Goal: Information Seeking & Learning: Learn about a topic

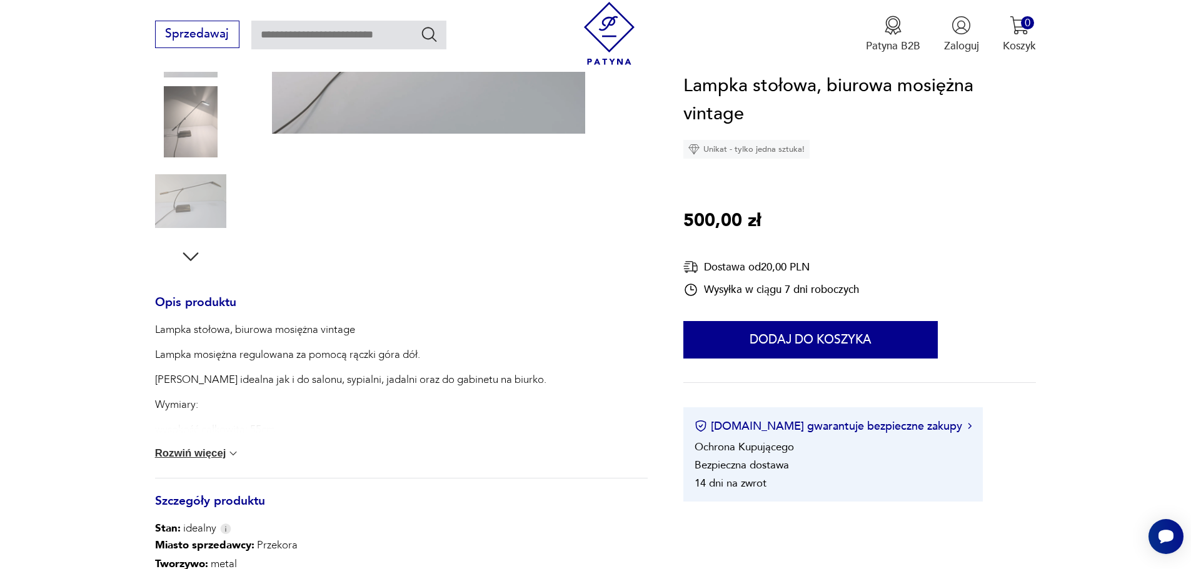
scroll to position [438, 0]
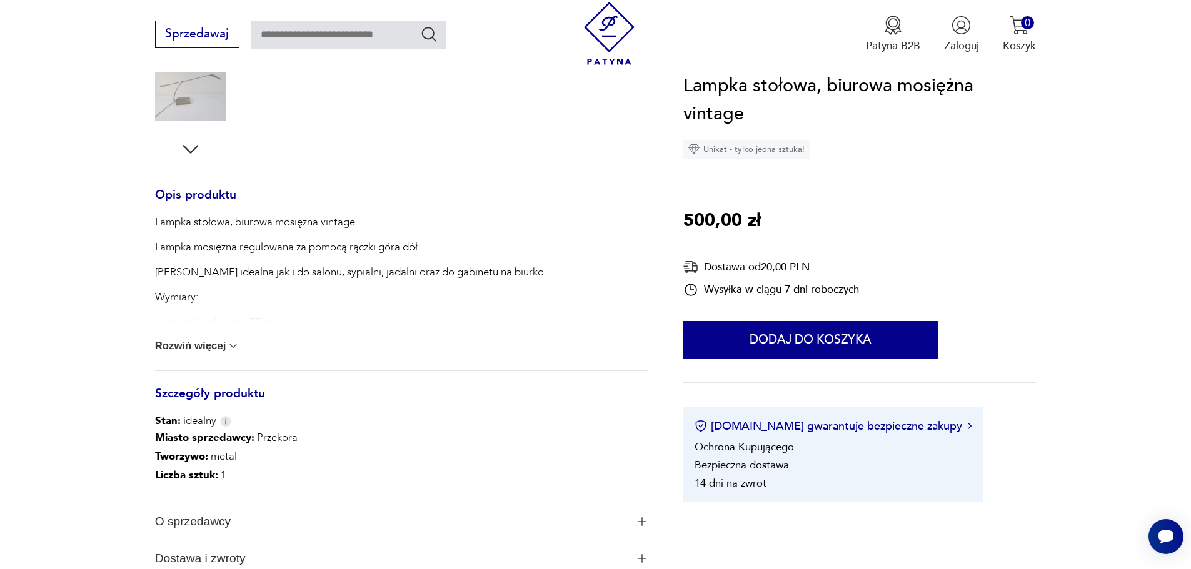
click at [195, 355] on div "Lampka stołowa, biurowa mosiężna vintage Lampka mosiężna regulowana za pomocą r…" at bounding box center [401, 293] width 493 height 156
click at [195, 344] on button "Rozwiń więcej" at bounding box center [197, 346] width 85 height 13
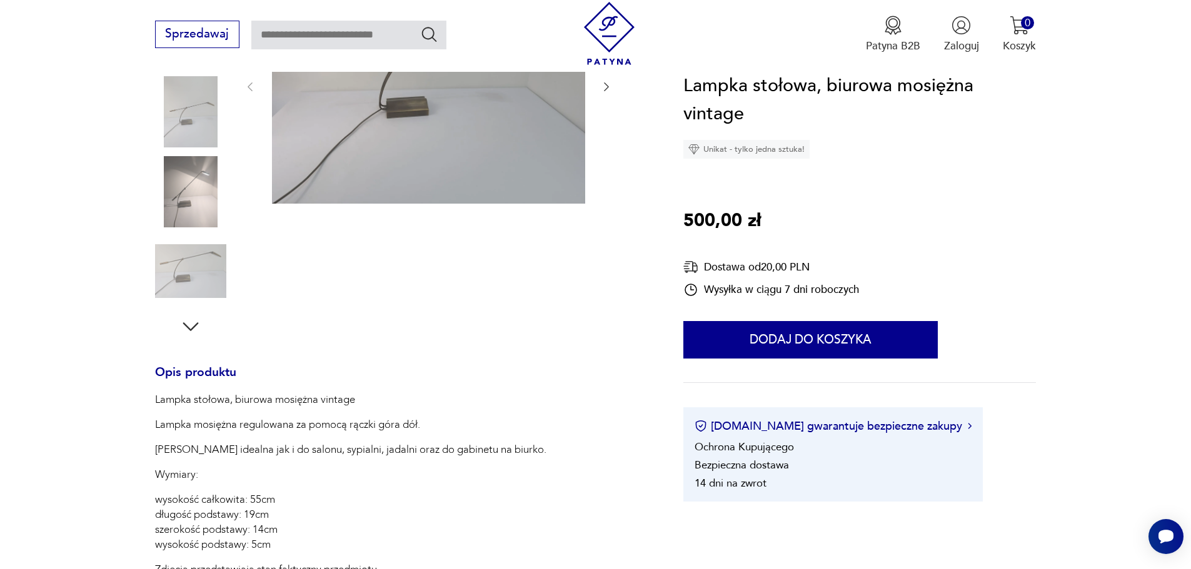
scroll to position [125, 0]
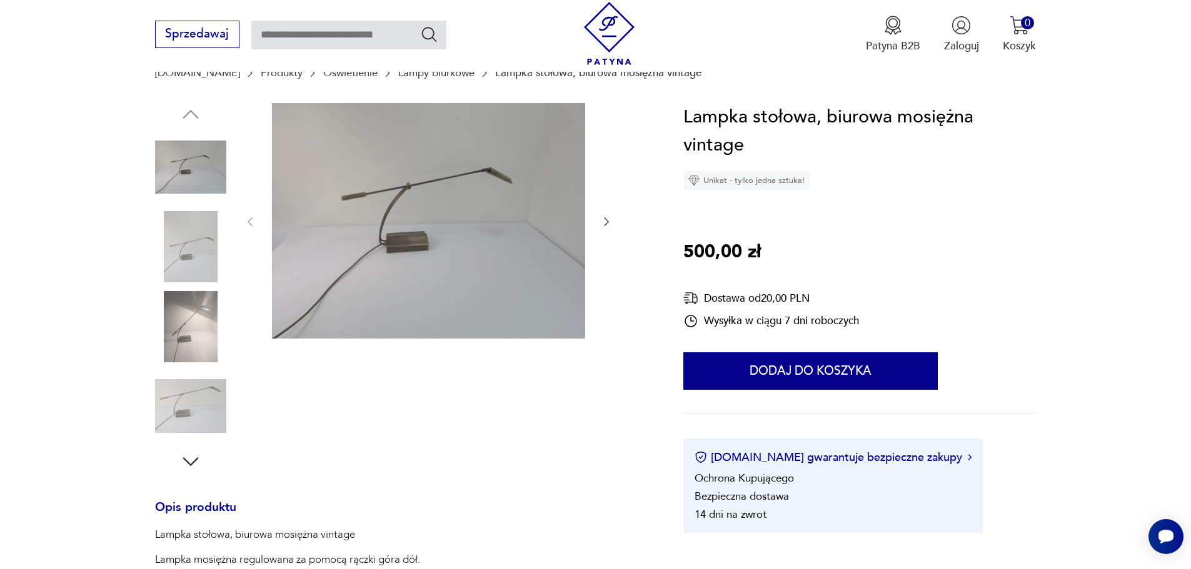
click at [424, 196] on img at bounding box center [428, 221] width 313 height 236
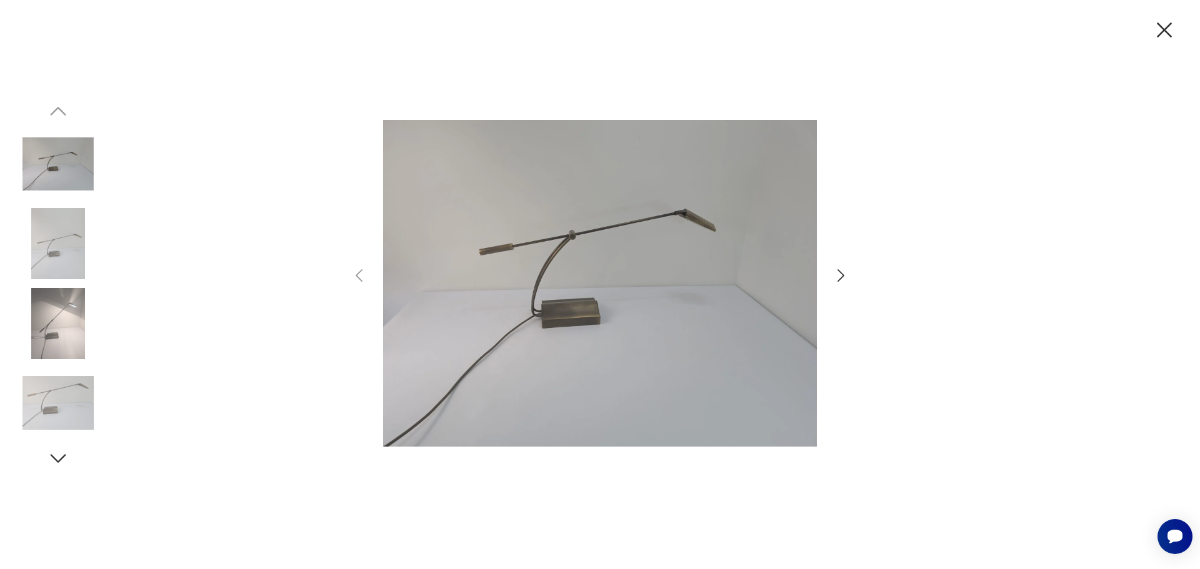
click at [847, 278] on icon "button" at bounding box center [841, 276] width 18 height 18
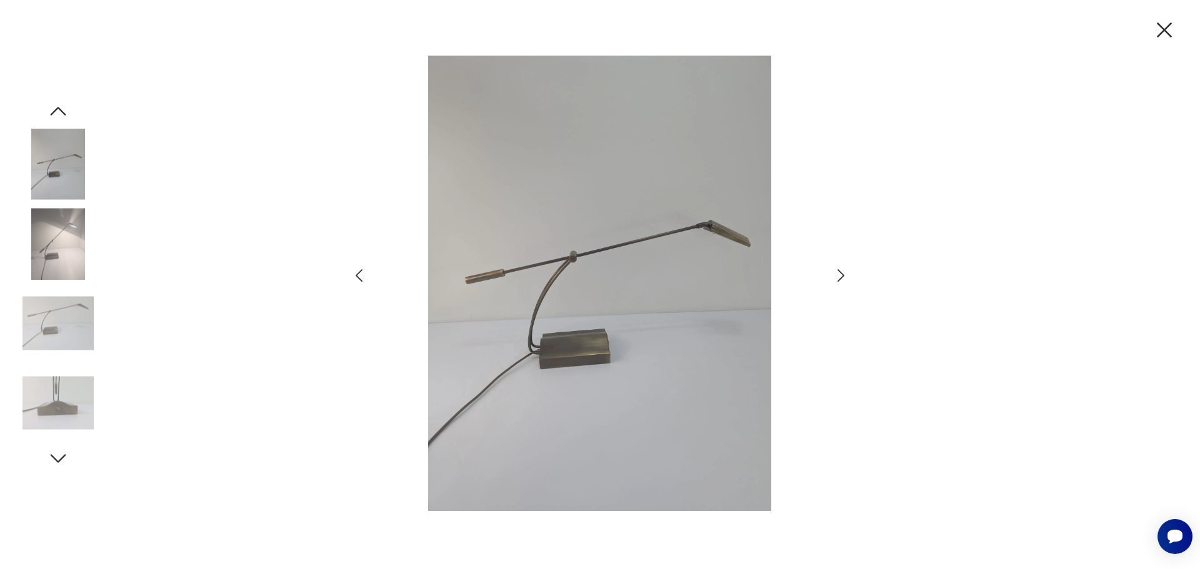
click at [847, 278] on icon "button" at bounding box center [841, 276] width 18 height 18
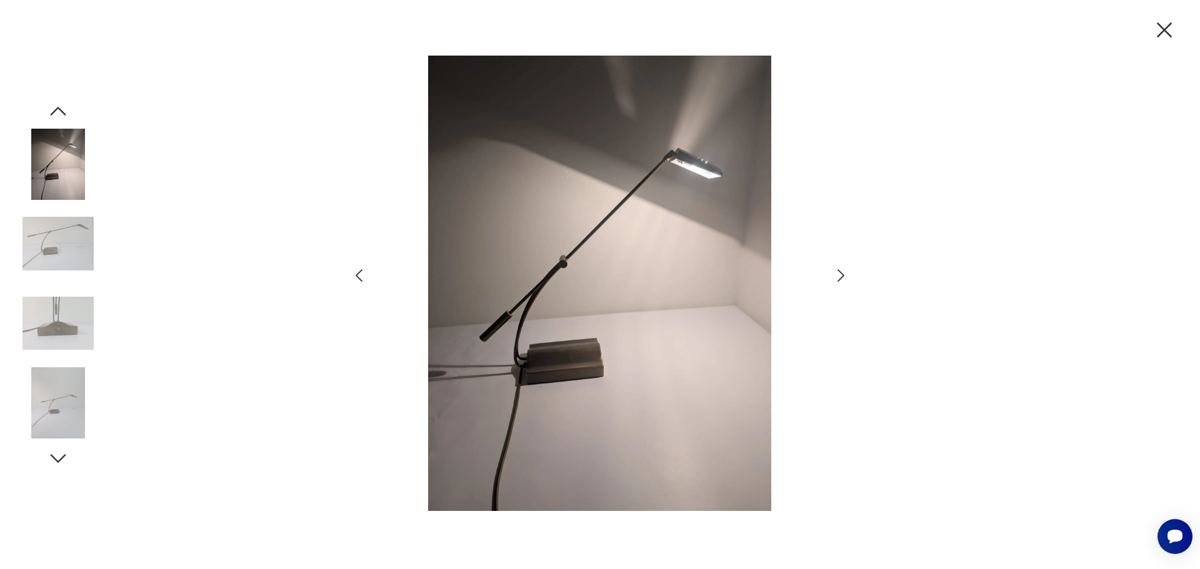
click at [847, 276] on icon "button" at bounding box center [841, 276] width 18 height 18
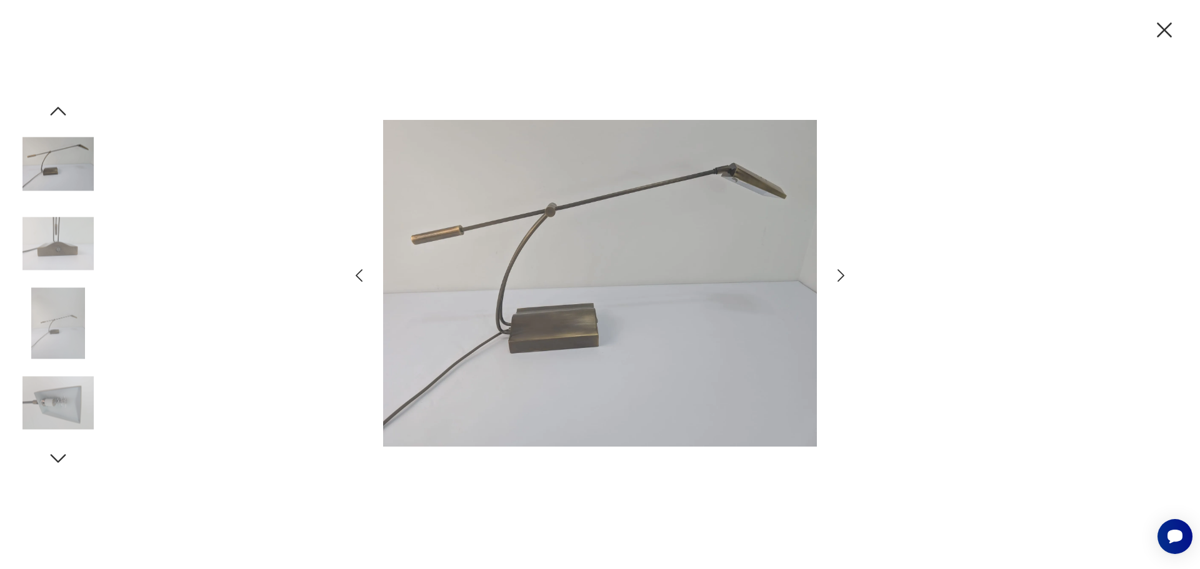
click at [847, 276] on icon "button" at bounding box center [841, 276] width 18 height 18
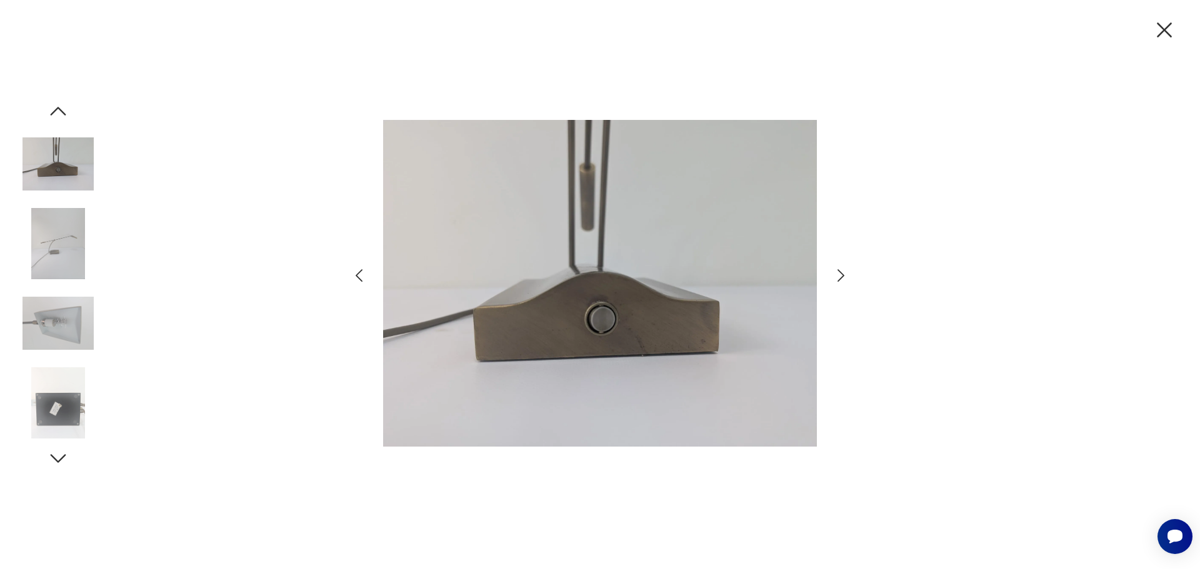
click at [847, 276] on icon "button" at bounding box center [841, 276] width 18 height 18
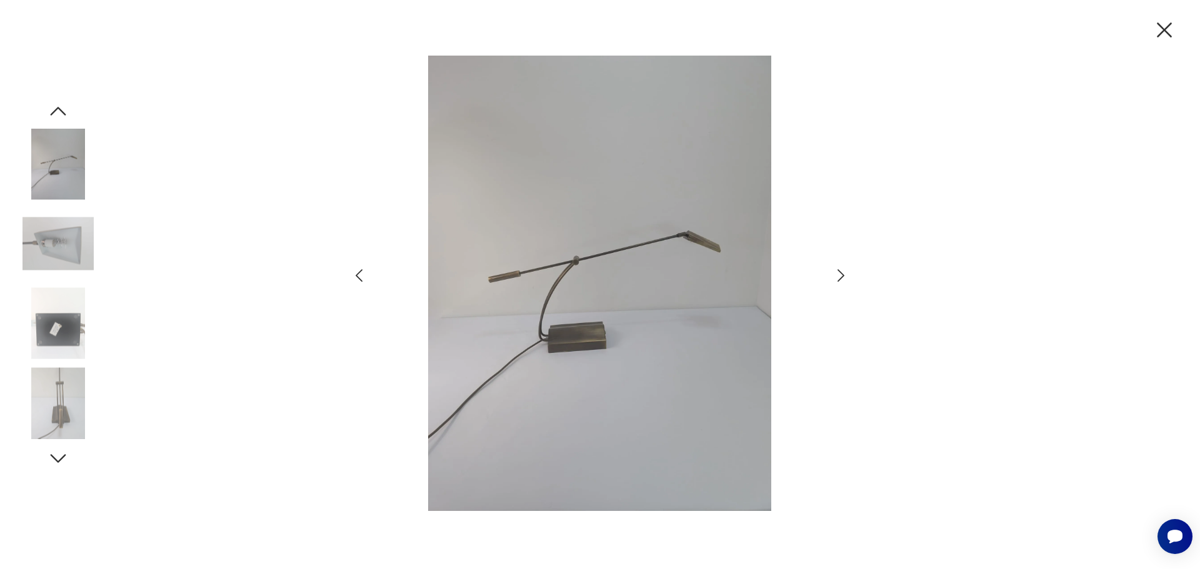
click at [1171, 31] on icon "button" at bounding box center [1164, 30] width 26 height 26
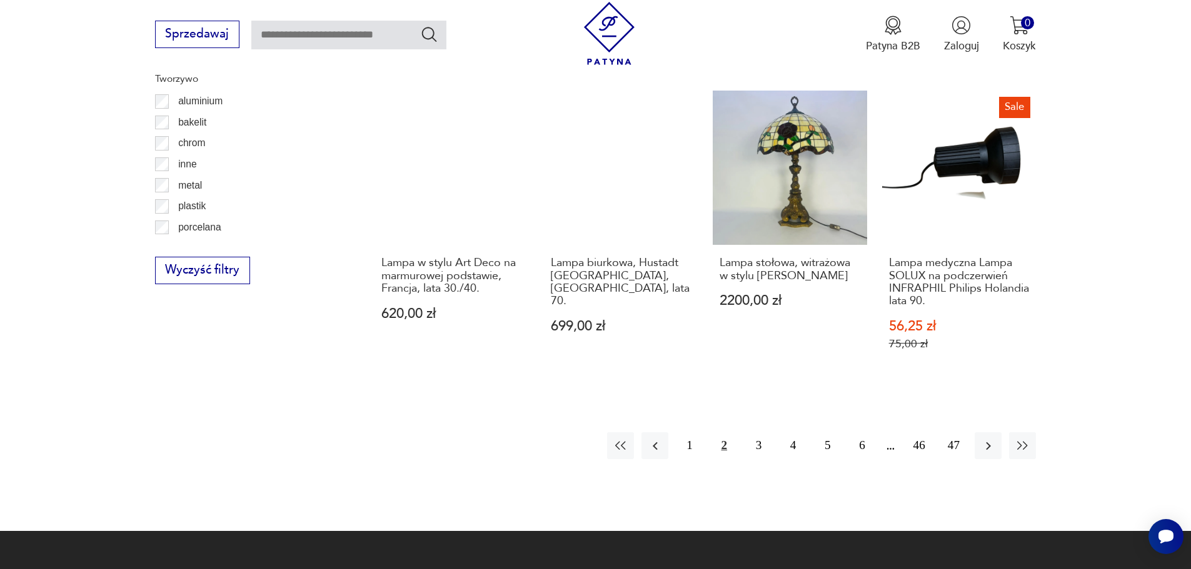
scroll to position [1309, 0]
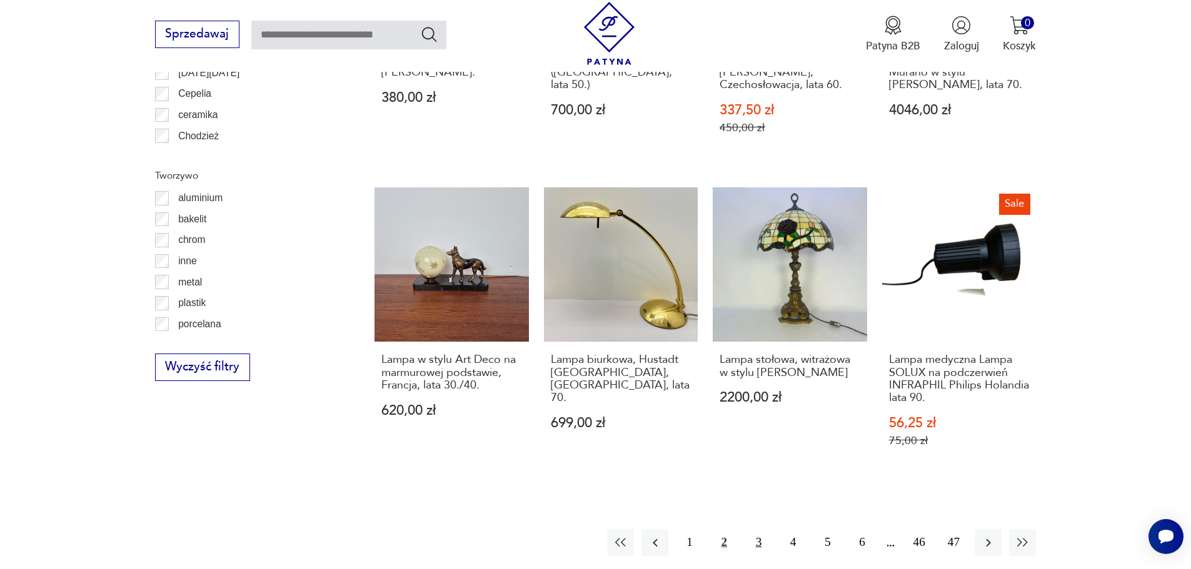
click at [757, 529] on button "3" at bounding box center [758, 542] width 27 height 27
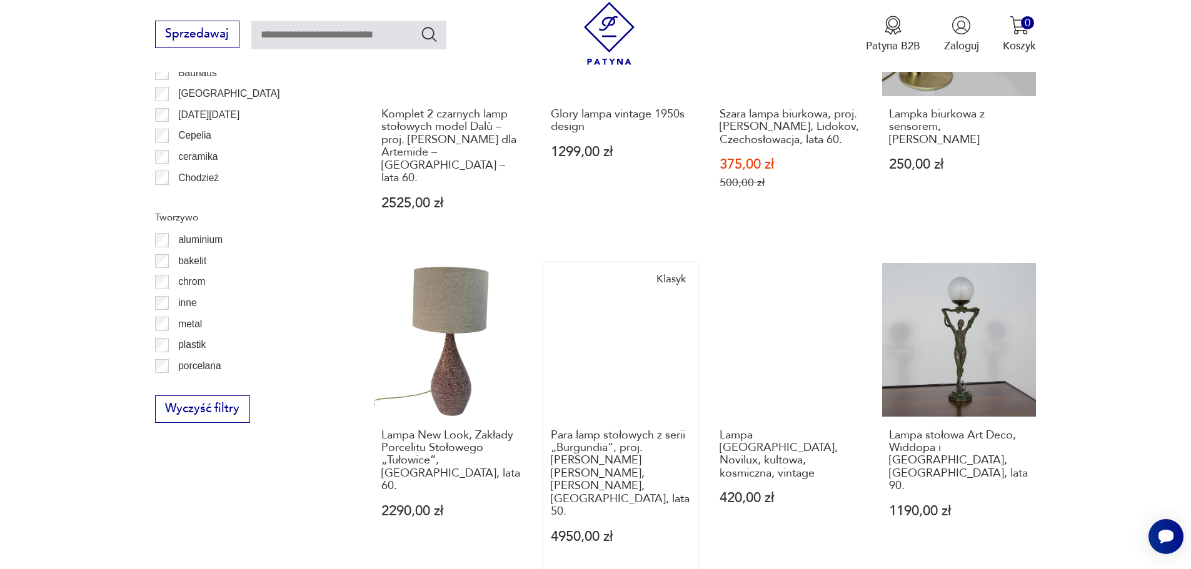
scroll to position [1371, 0]
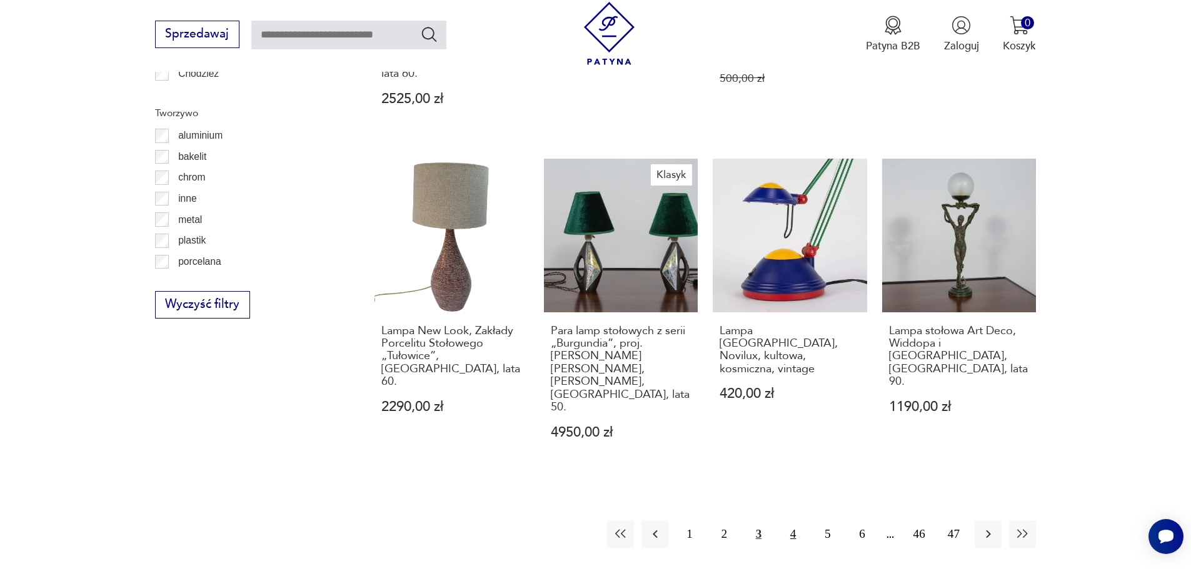
click at [797, 521] on button "4" at bounding box center [792, 534] width 27 height 27
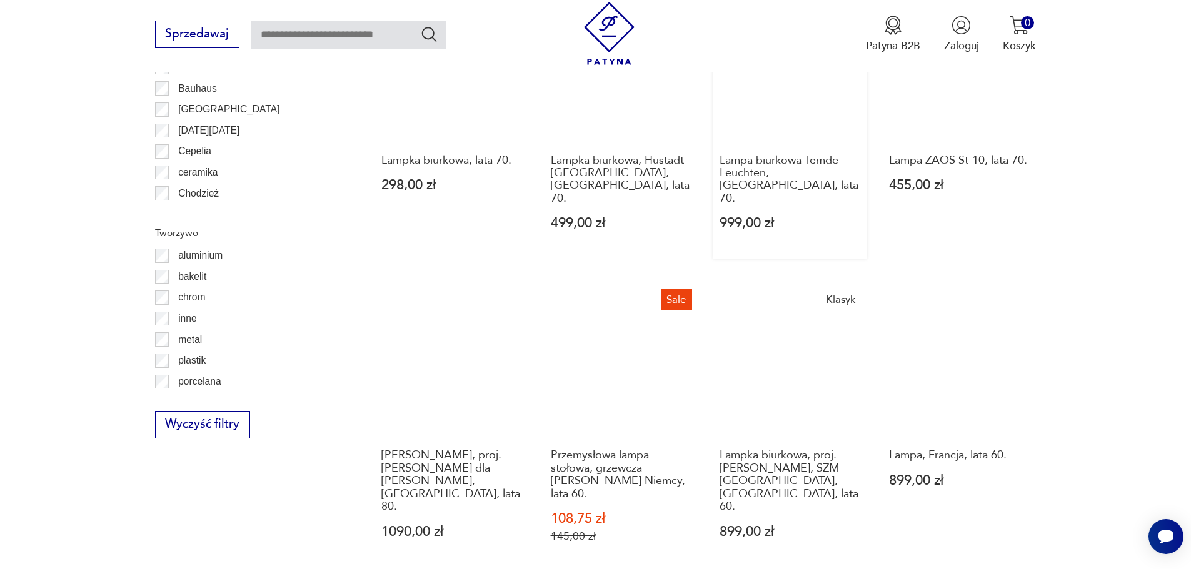
scroll to position [1371, 0]
